Goal: Transaction & Acquisition: Book appointment/travel/reservation

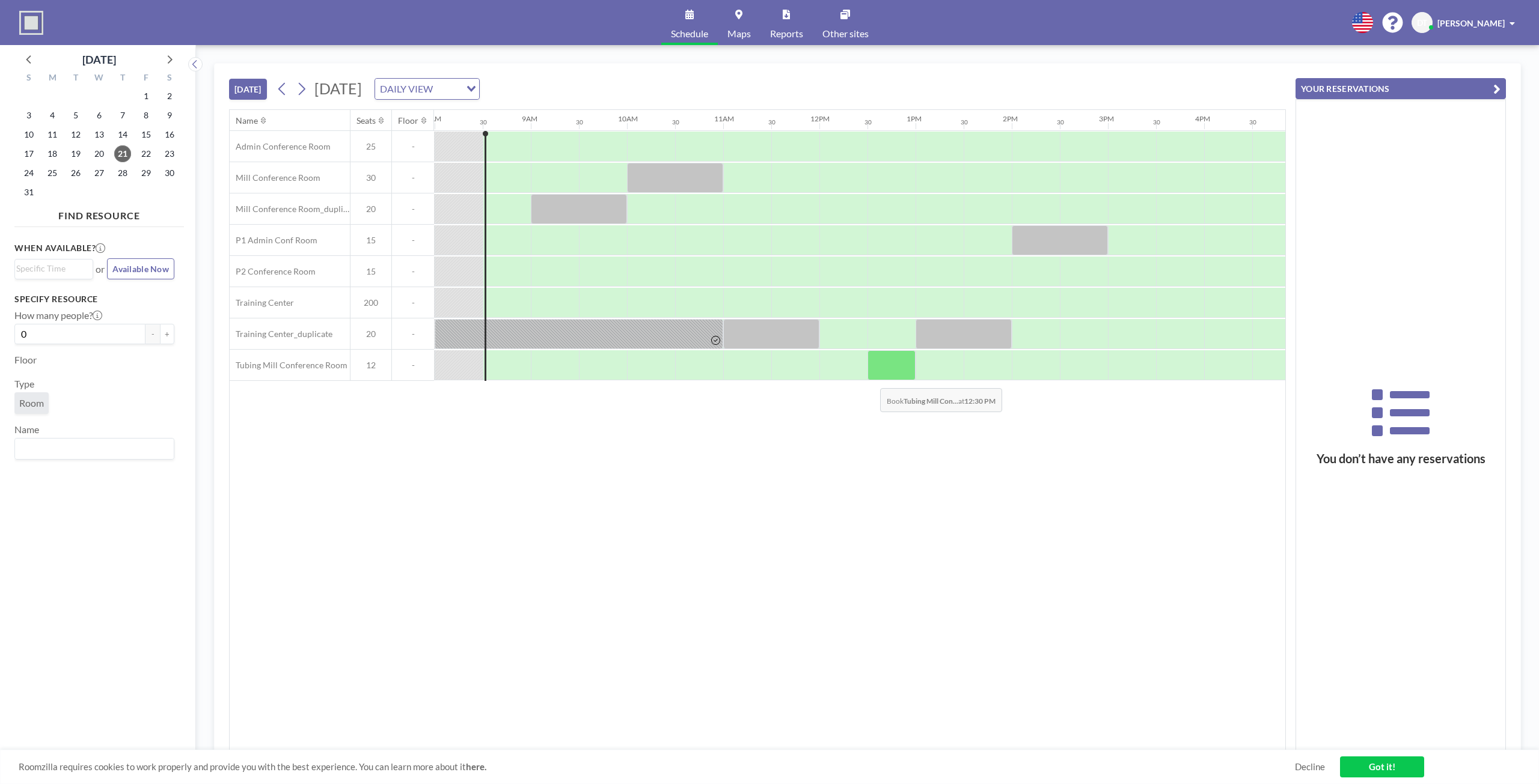
scroll to position [0, 769]
click at [544, 240] on div at bounding box center [554, 240] width 48 height 30
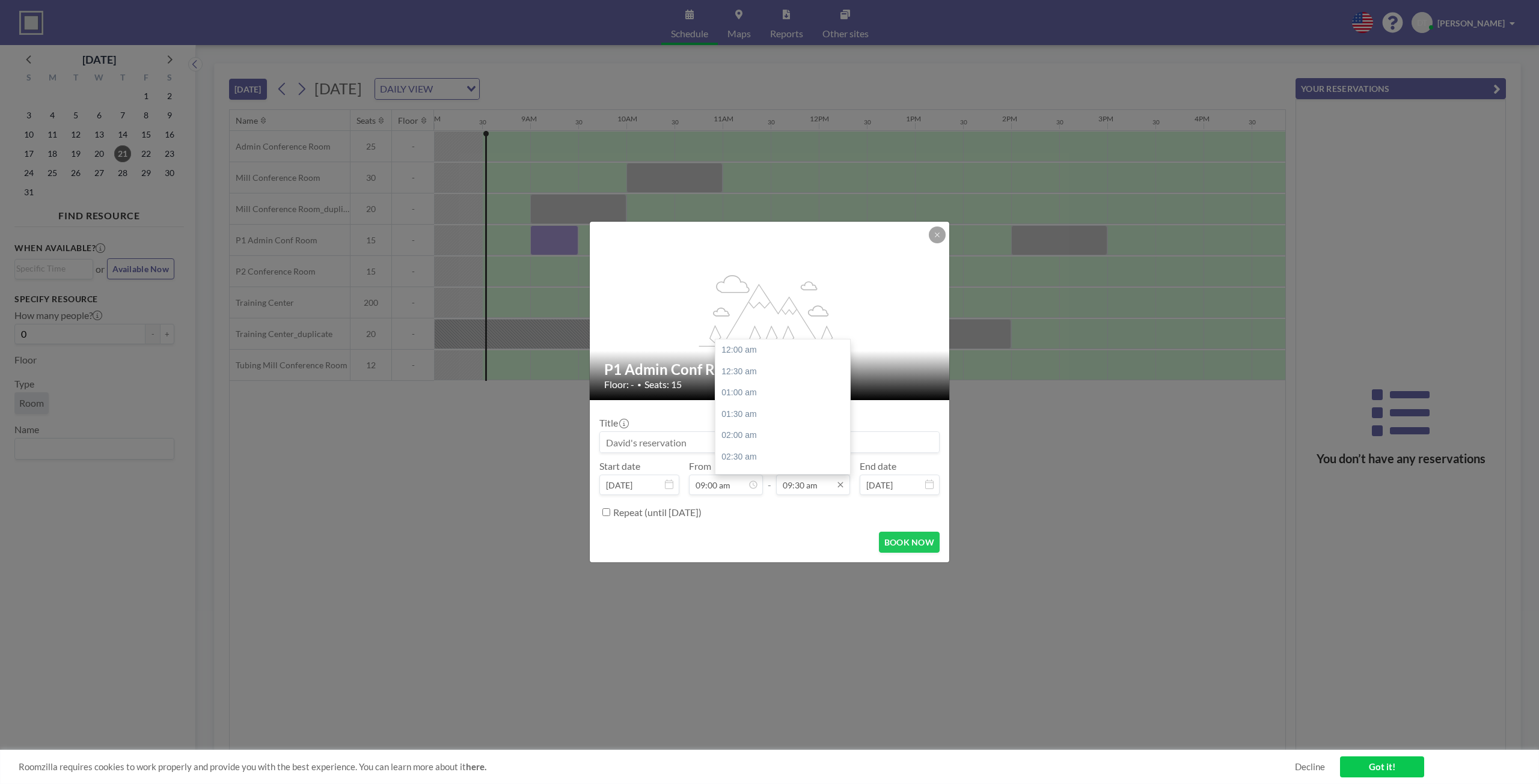
scroll to position [407, 0]
click at [742, 375] on div "10:00 am" at bounding box center [786, 372] width 141 height 22
type input "10:00 am"
click at [908, 543] on button "BOOK NOW" at bounding box center [909, 542] width 61 height 21
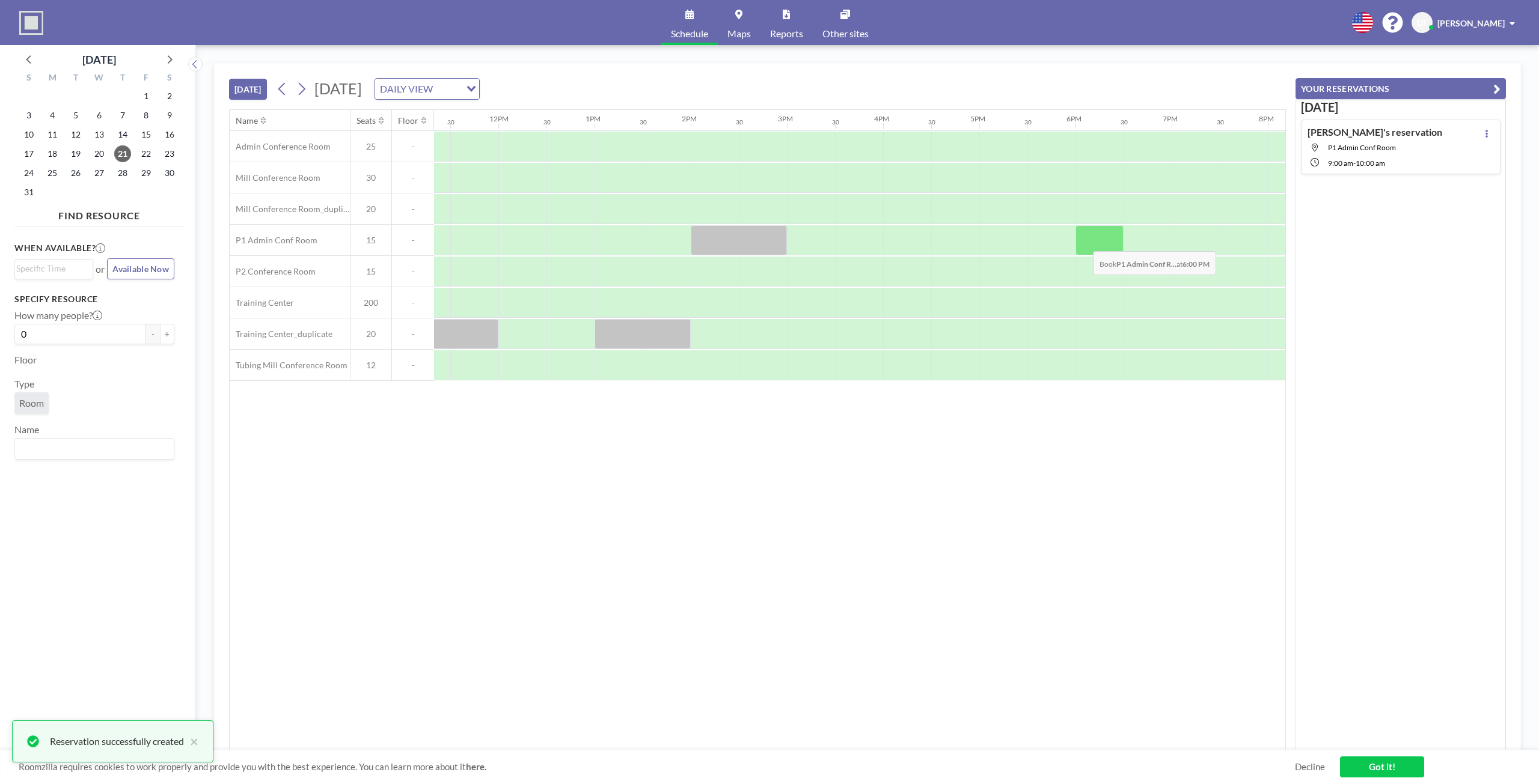
scroll to position [0, 1090]
click at [1083, 241] on div at bounding box center [1098, 240] width 48 height 30
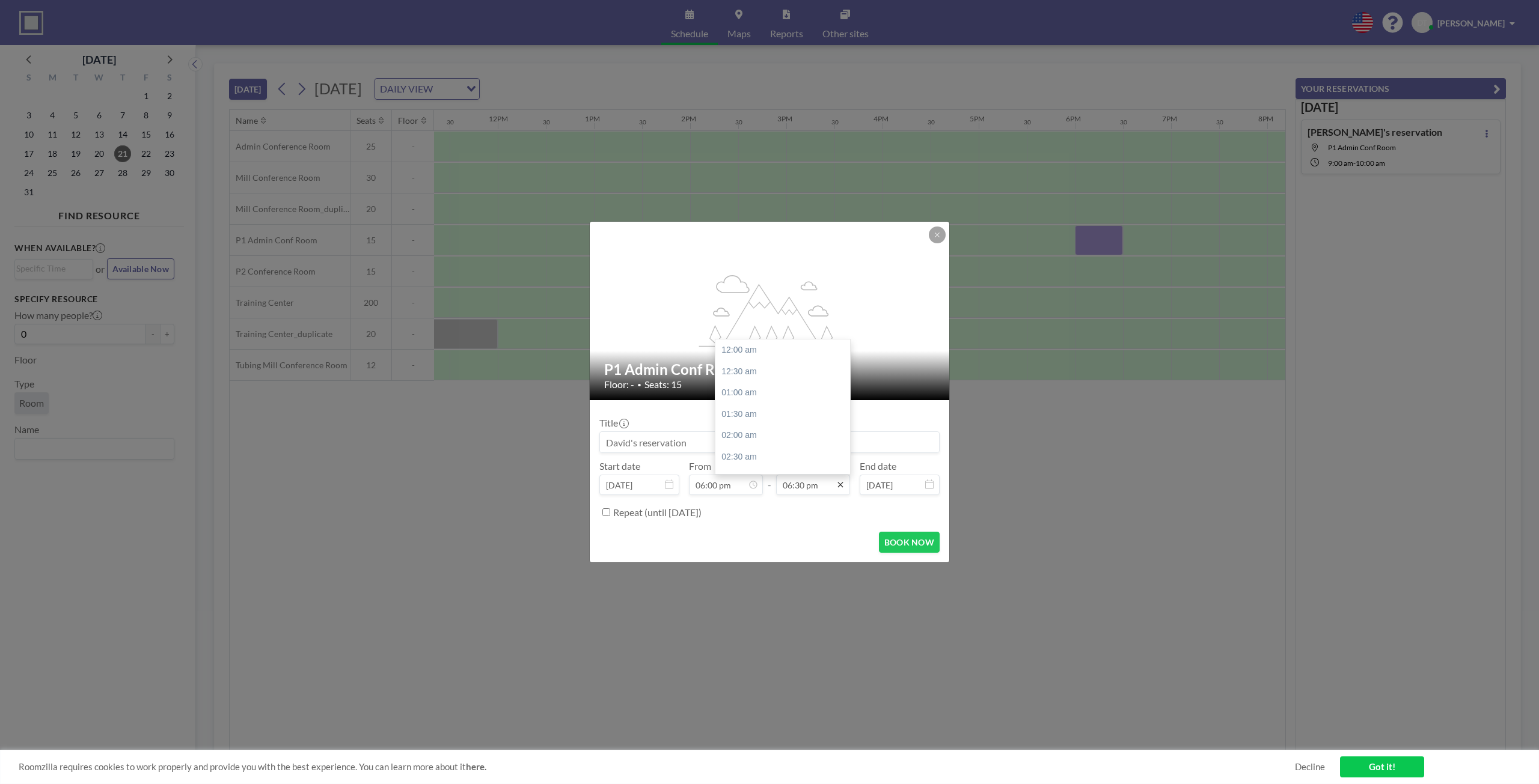
scroll to position [791, 0]
click at [739, 375] on div "07:00 pm" at bounding box center [786, 372] width 141 height 22
type input "07:00 pm"
click at [915, 547] on button "BOOK NOW" at bounding box center [909, 542] width 61 height 21
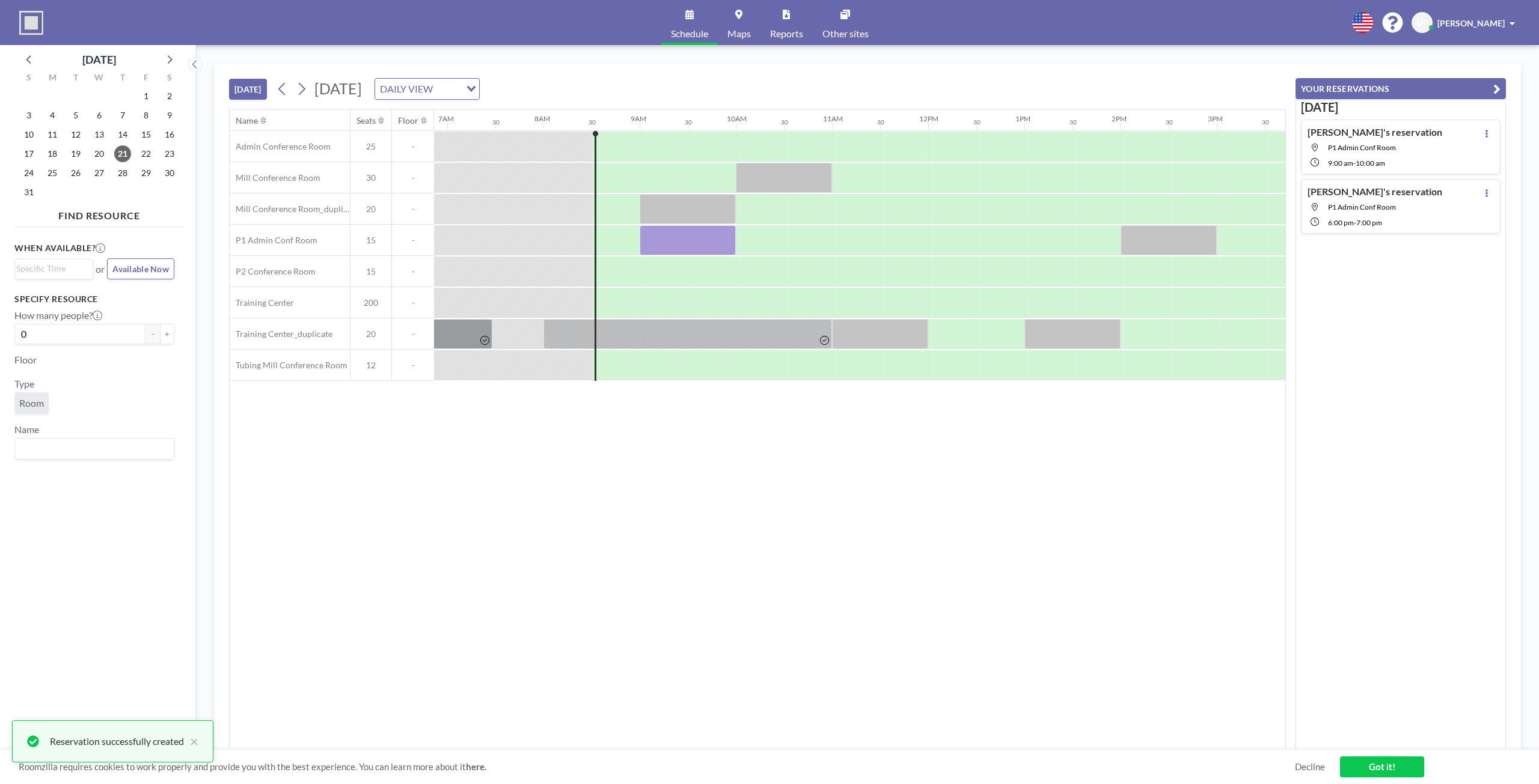
scroll to position [0, 660]
click at [1368, 763] on link "Got it!" at bounding box center [1381, 767] width 84 height 21
